Goal: Transaction & Acquisition: Purchase product/service

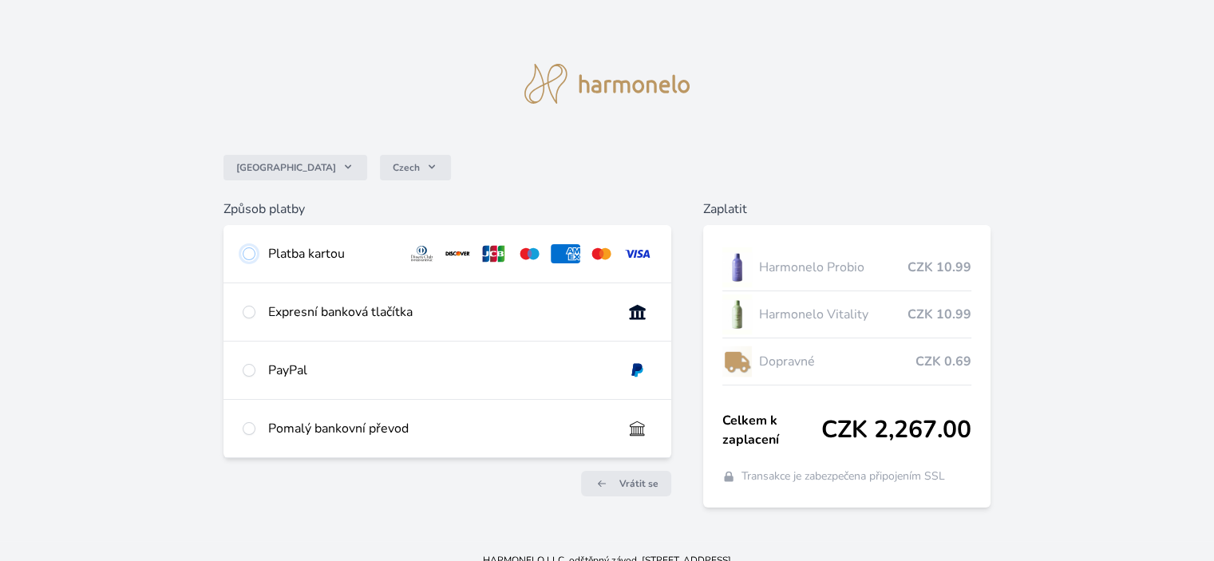
click at [251, 251] on input "radio" at bounding box center [249, 253] width 13 height 13
radio input "true"
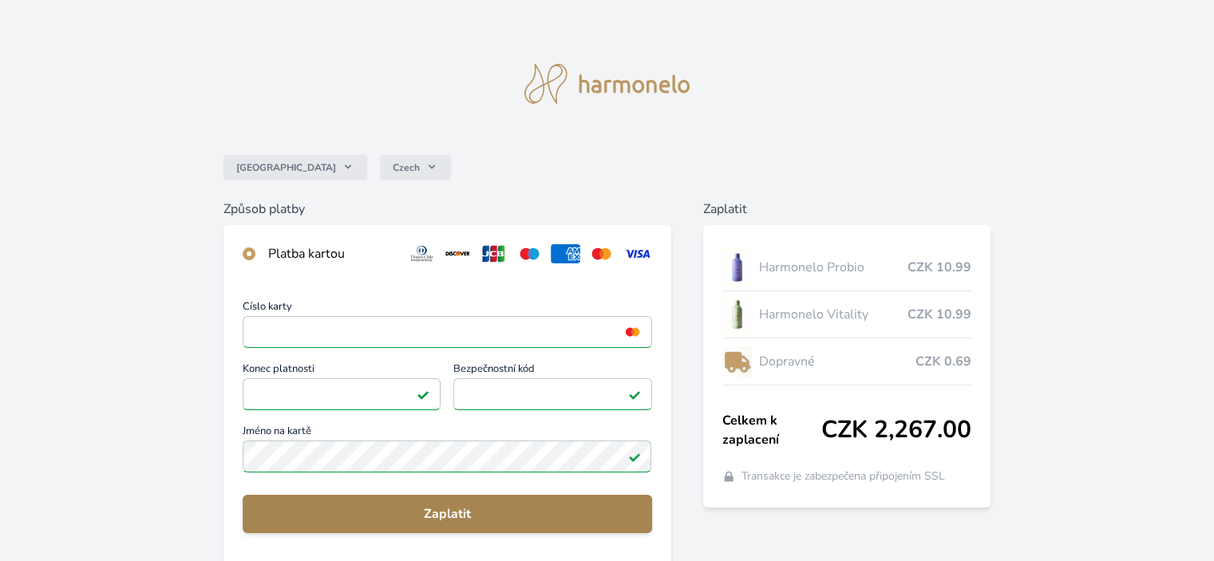
click at [465, 511] on span "Zaplatit" at bounding box center [446, 514] width 383 height 19
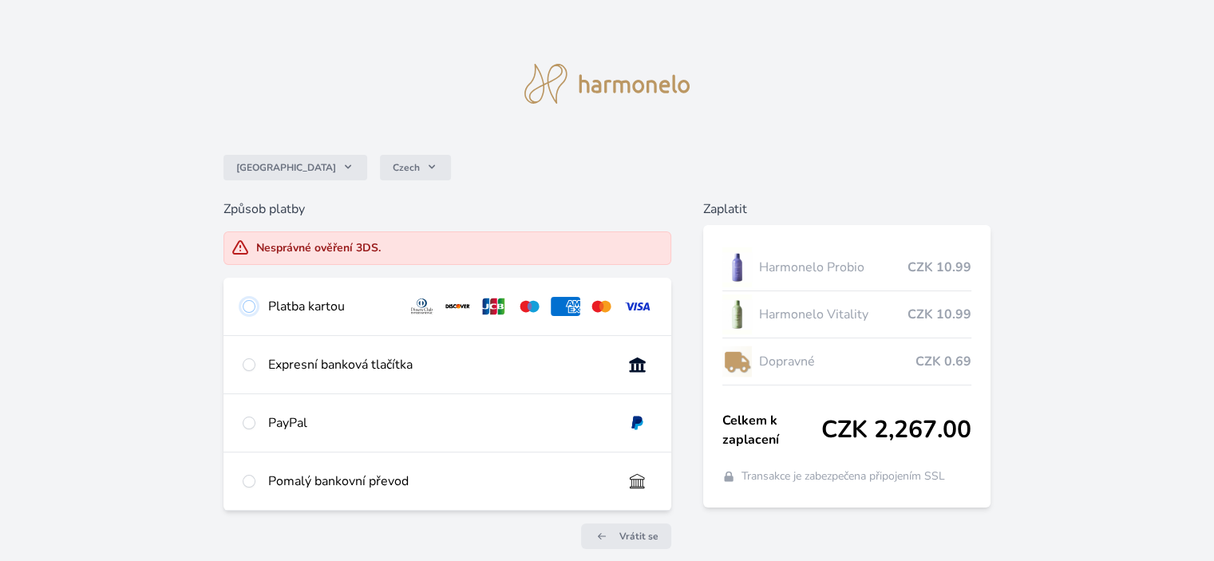
click at [247, 308] on input "radio" at bounding box center [249, 306] width 13 height 13
radio input "true"
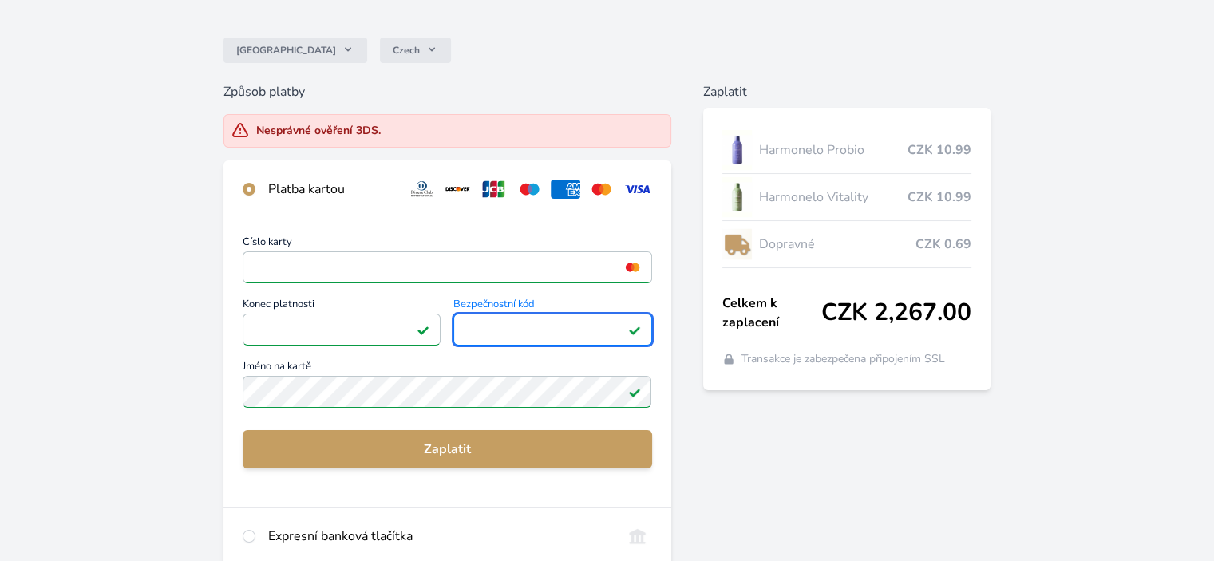
scroll to position [148, 0]
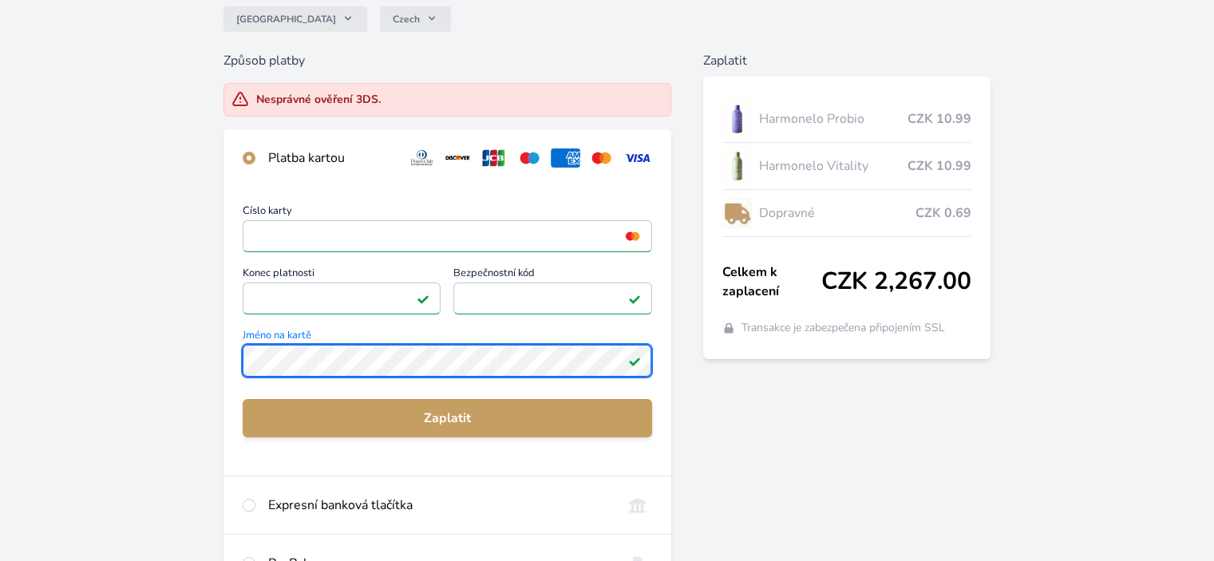
click at [229, 360] on div "Číslo karty <p>Your browser does not support iframes.</p> Konec platnosti <p>Yo…" at bounding box center [447, 331] width 447 height 289
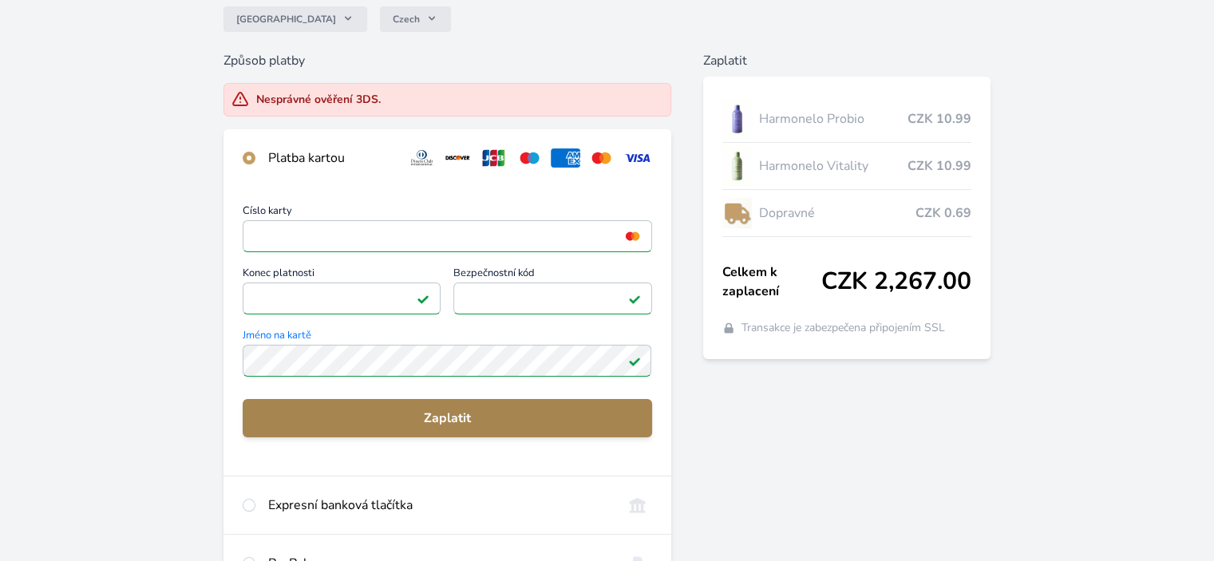
click at [402, 414] on span "Zaplatit" at bounding box center [446, 418] width 383 height 19
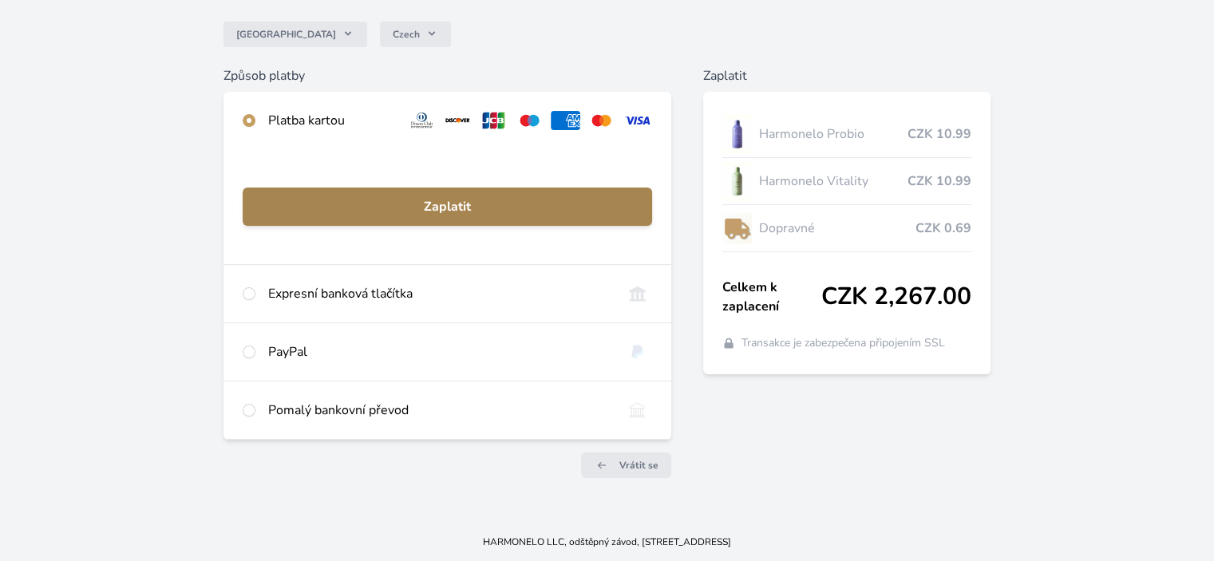
scroll to position [133, 0]
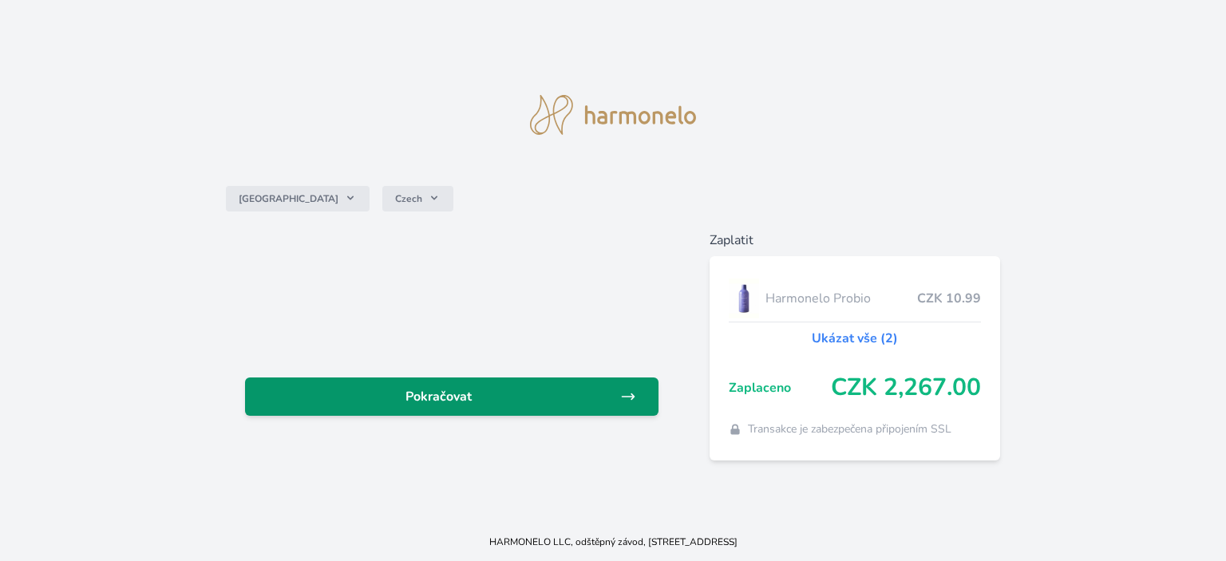
click at [455, 394] on span "Pokračovat" at bounding box center [439, 396] width 362 height 19
